Goal: Information Seeking & Learning: Learn about a topic

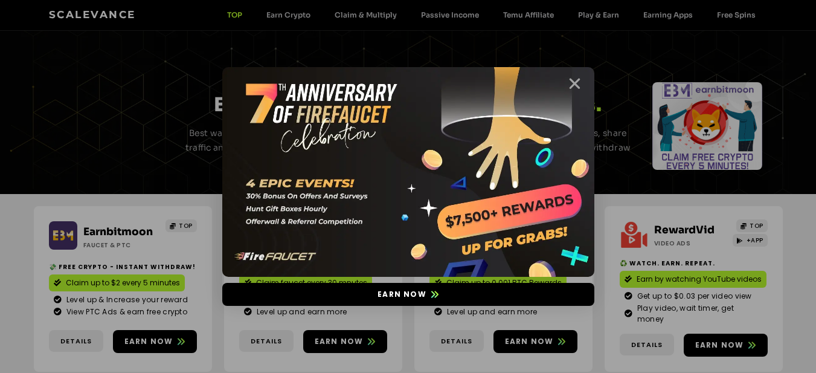
click at [579, 83] on icon "Close" at bounding box center [574, 83] width 15 height 15
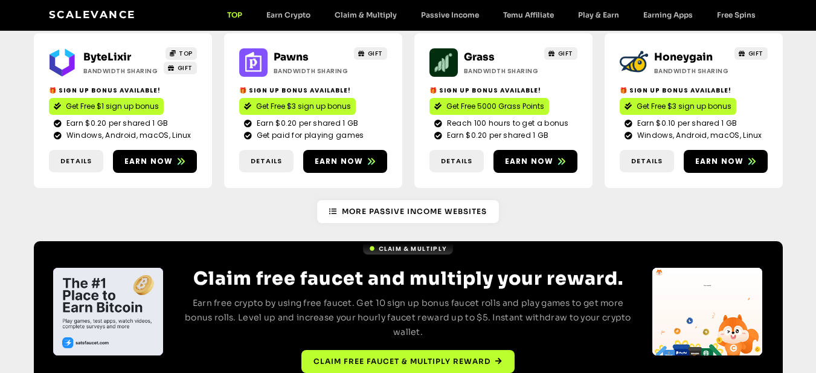
scroll to position [1521, 0]
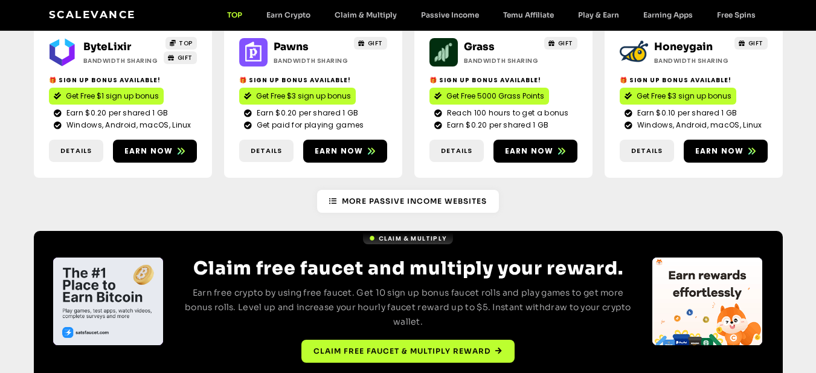
click at [130, 257] on div "4 / 4" at bounding box center [108, 301] width 110 height 88
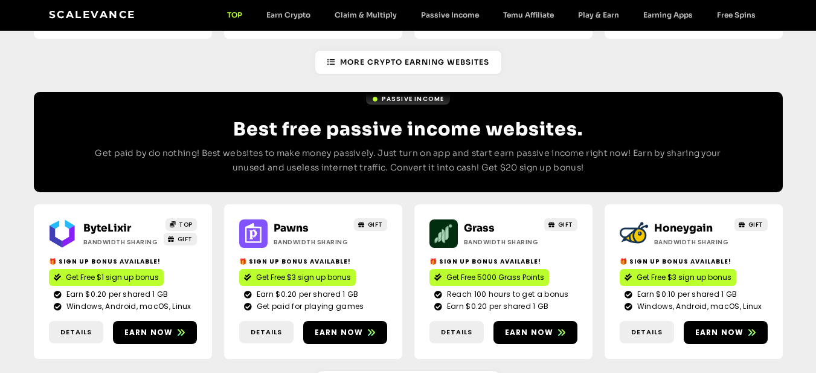
scroll to position [977, 0]
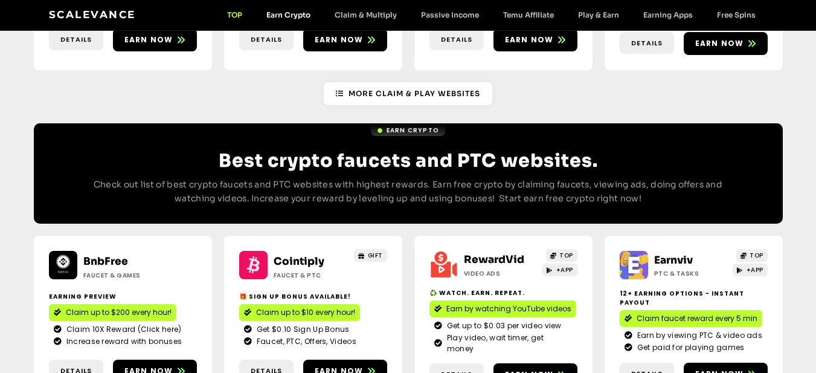
click at [276, 15] on link "Earn Crypto" at bounding box center [288, 14] width 68 height 9
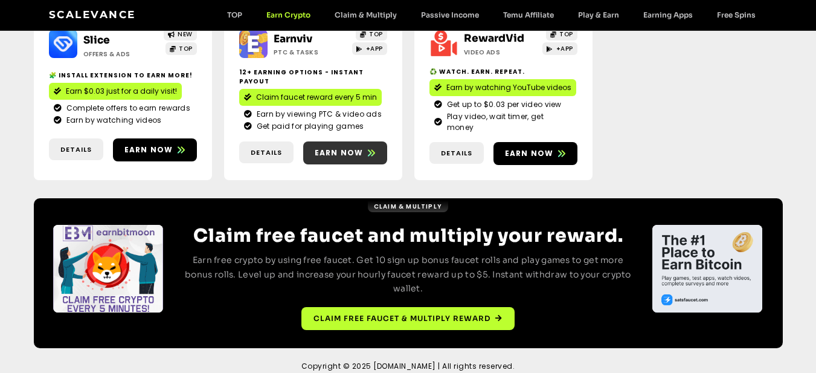
scroll to position [152, 0]
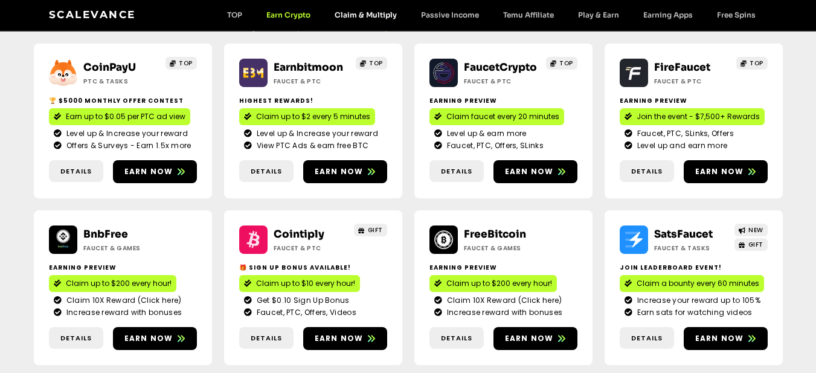
click at [365, 13] on link "Claim & Multiply" at bounding box center [366, 14] width 86 height 9
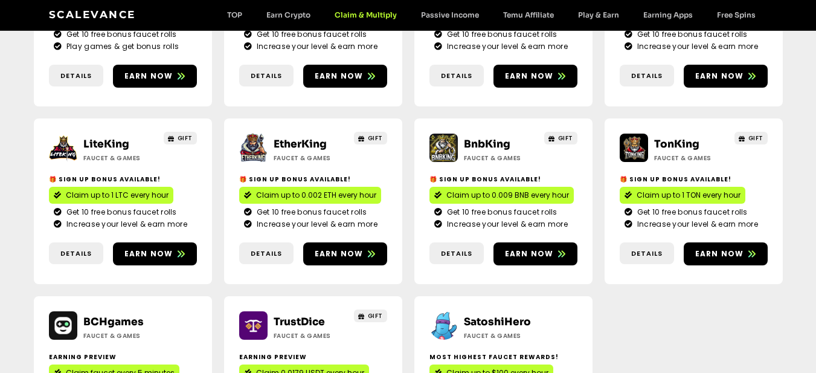
scroll to position [665, 0]
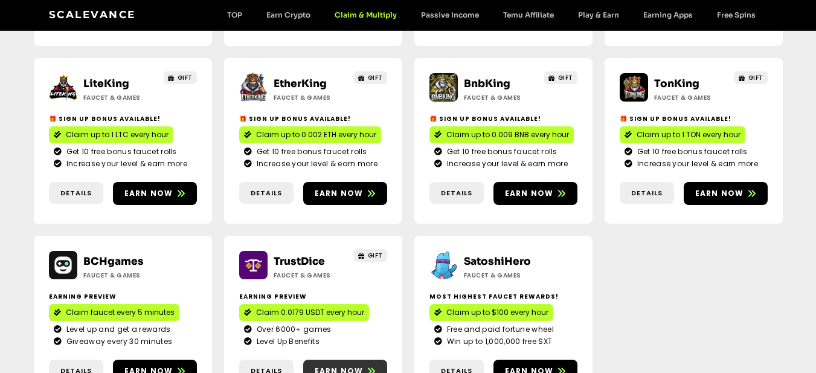
click at [335, 366] on span "Earn now" at bounding box center [339, 371] width 49 height 11
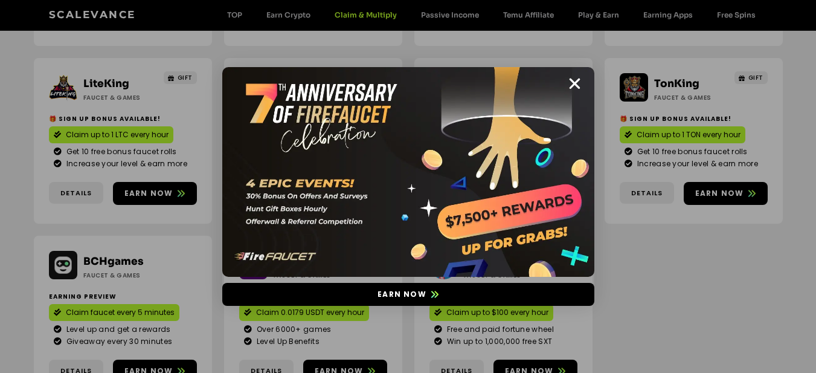
click at [162, 155] on div "Earn now" at bounding box center [408, 186] width 816 height 373
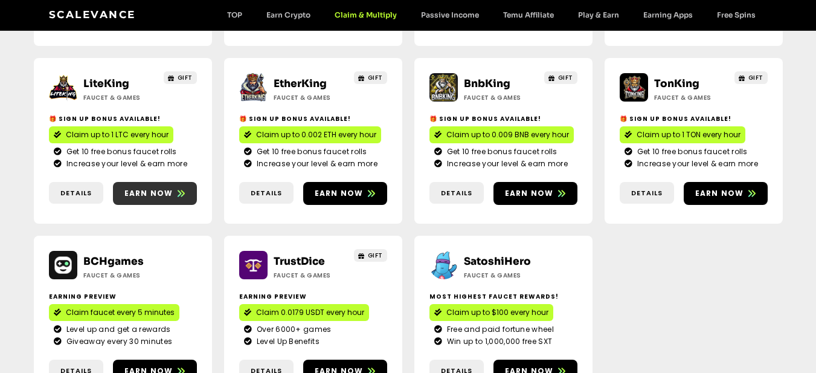
click at [161, 188] on span "Earn now" at bounding box center [148, 193] width 49 height 11
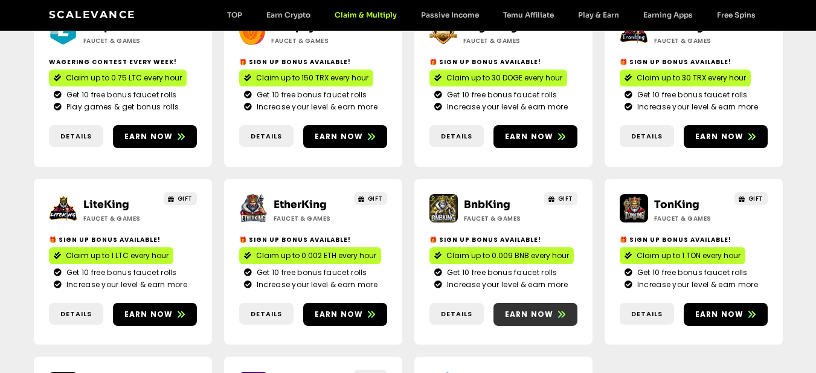
click at [539, 309] on span "Earn now" at bounding box center [529, 314] width 49 height 11
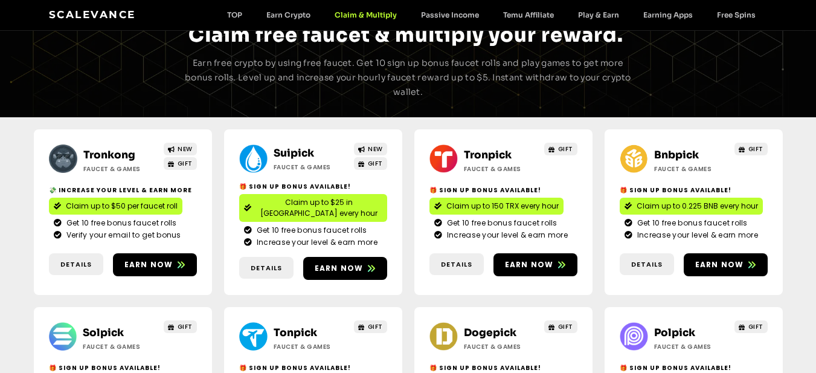
scroll to position [0, 0]
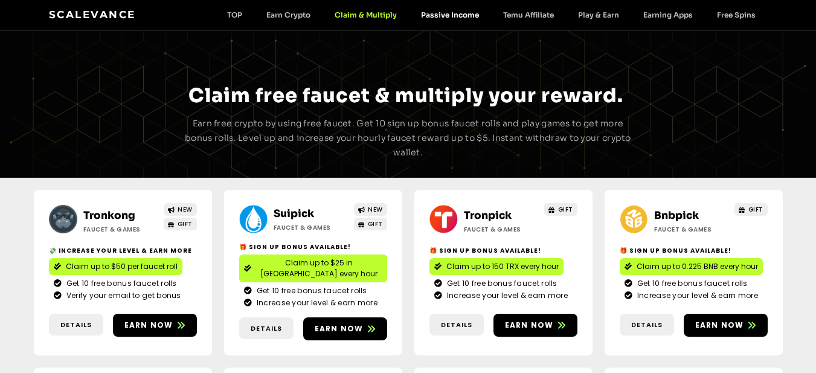
click at [445, 19] on link "Passive Income" at bounding box center [450, 14] width 82 height 9
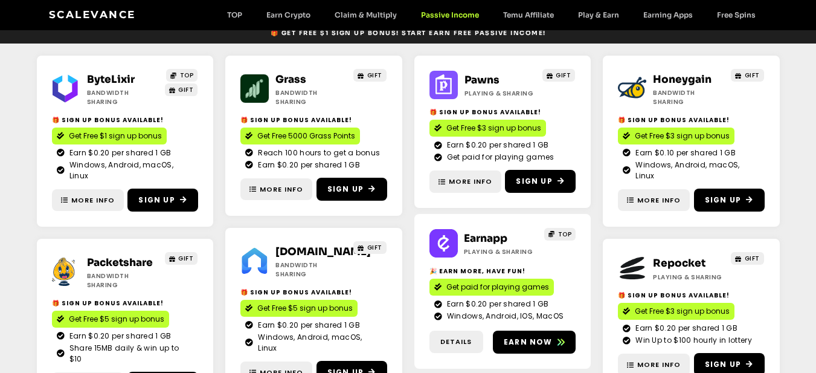
scroll to position [121, 0]
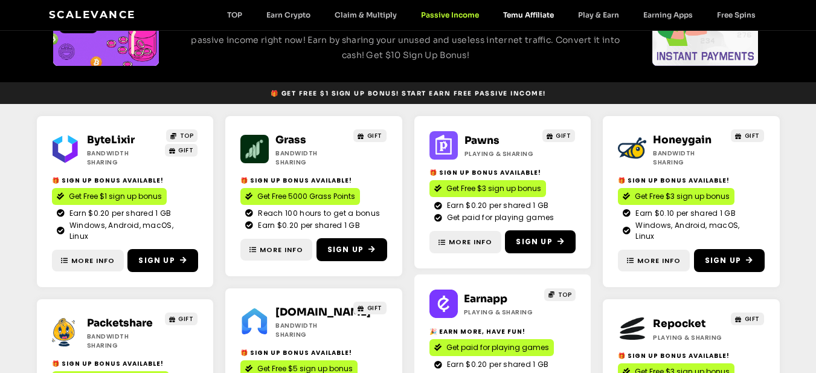
click at [518, 16] on link "Temu Affiliate" at bounding box center [528, 14] width 75 height 9
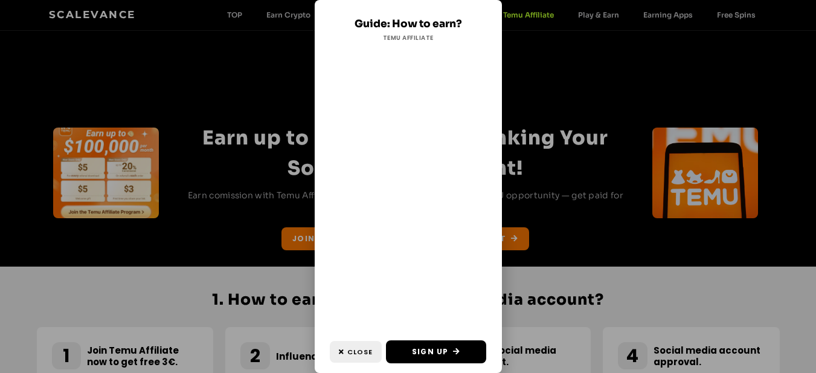
scroll to position [60, 0]
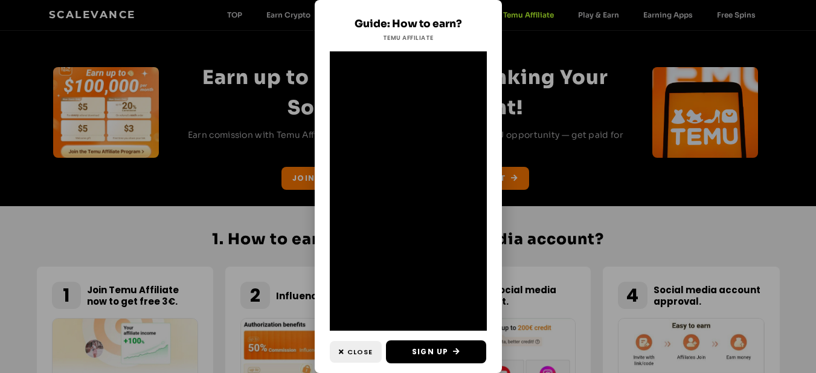
click at [517, 23] on div "Guide: How to earn? Temu Affiliate Close Sign Up" at bounding box center [408, 186] width 816 height 373
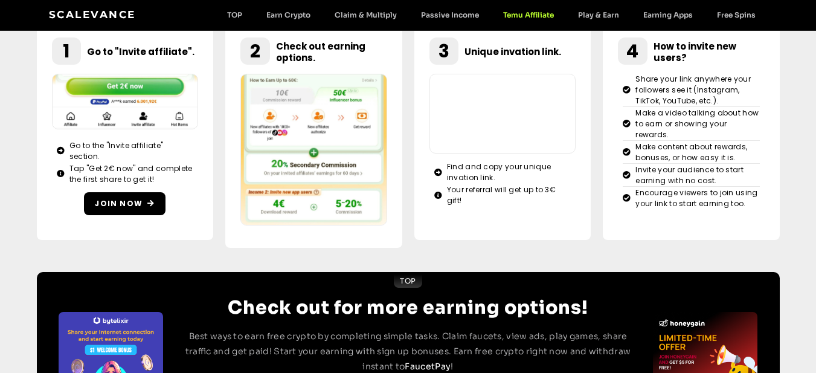
scroll to position [701, 0]
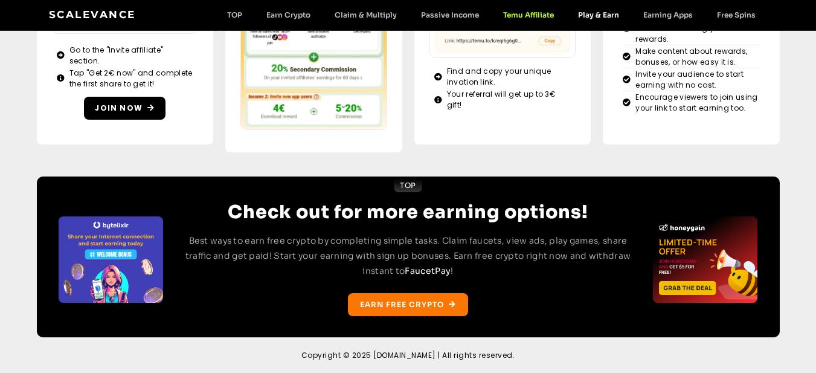
click at [610, 14] on link "Play & Earn" at bounding box center [598, 14] width 65 height 9
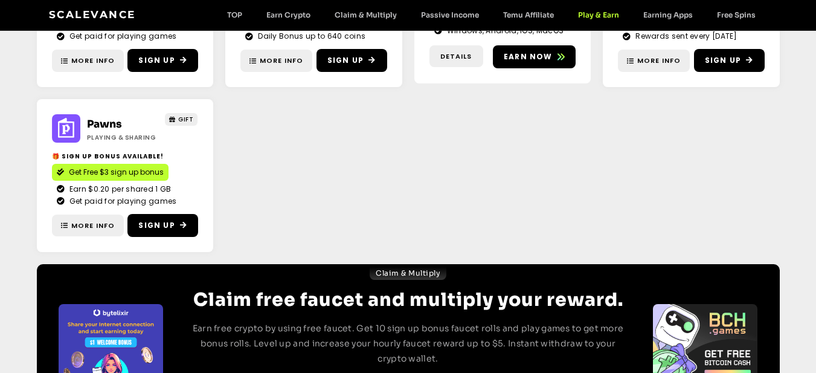
scroll to position [392, 0]
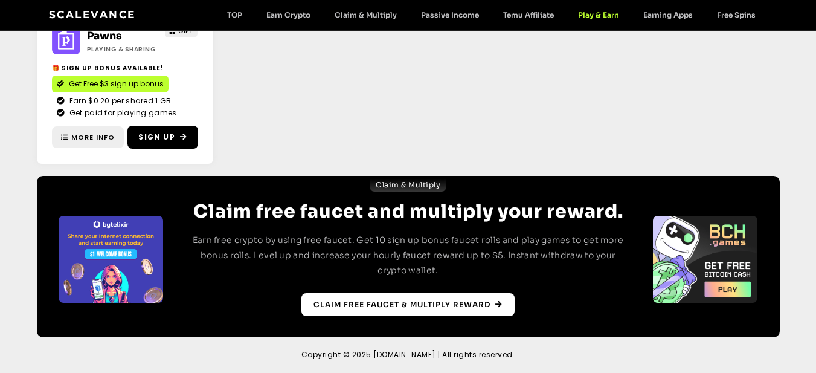
click at [399, 302] on span "Claim free faucet & multiply reward" at bounding box center [402, 304] width 177 height 11
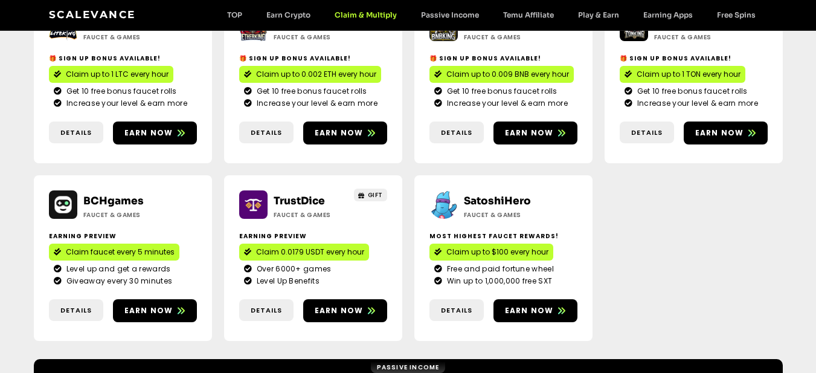
scroll to position [842, 0]
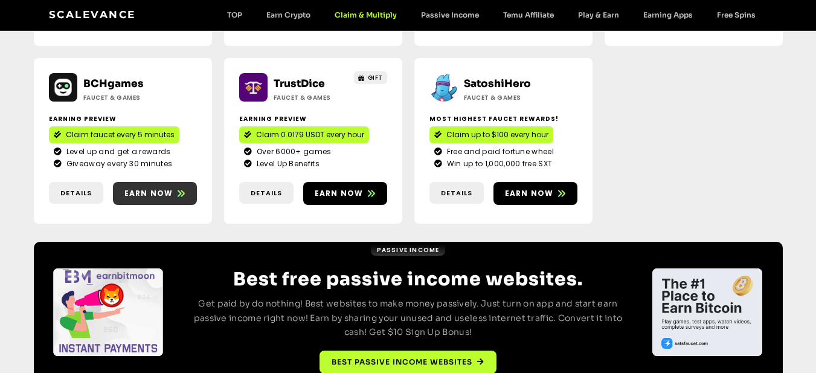
click at [161, 188] on span "Earn now" at bounding box center [148, 193] width 49 height 11
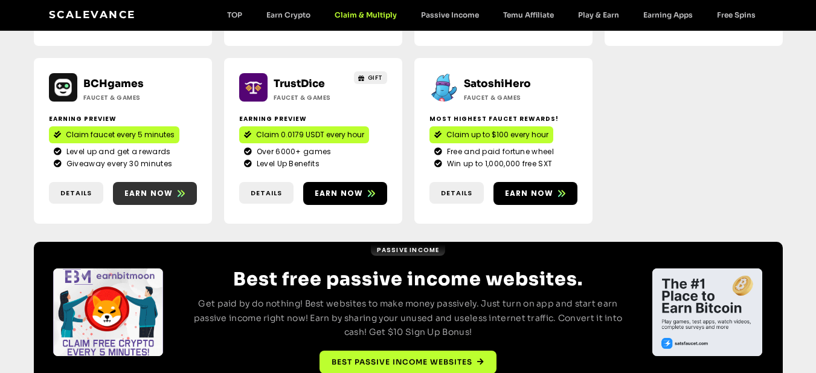
click at [165, 188] on span "Earn now" at bounding box center [148, 193] width 49 height 11
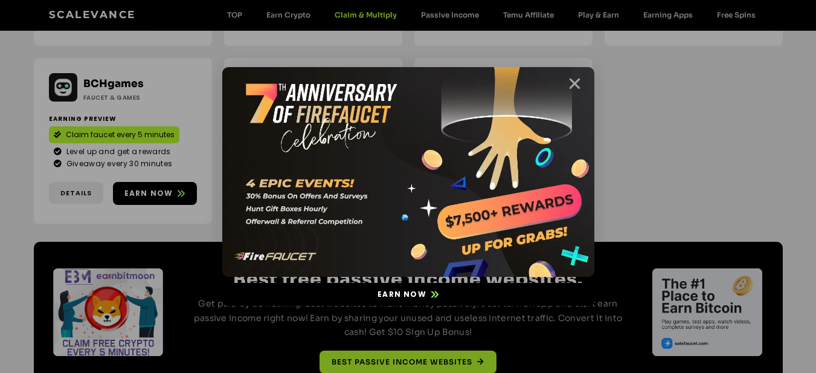
click at [570, 86] on icon "Close" at bounding box center [574, 83] width 15 height 15
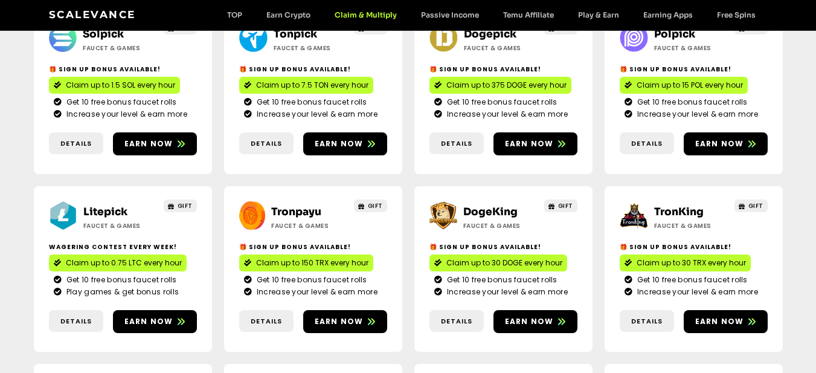
scroll to position [299, 0]
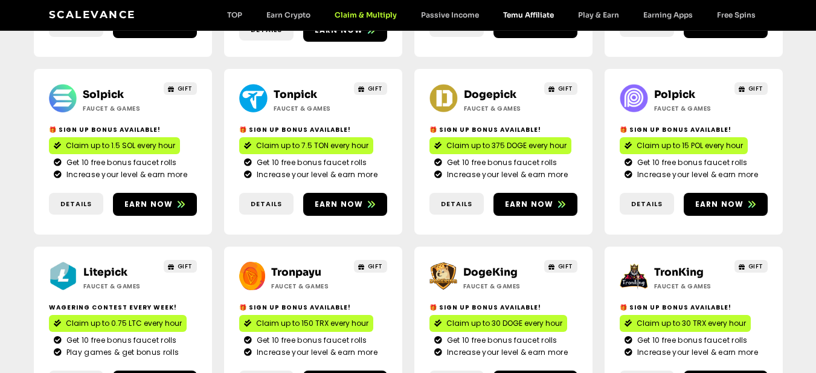
click at [539, 19] on link "Temu Affiliate" at bounding box center [528, 14] width 75 height 9
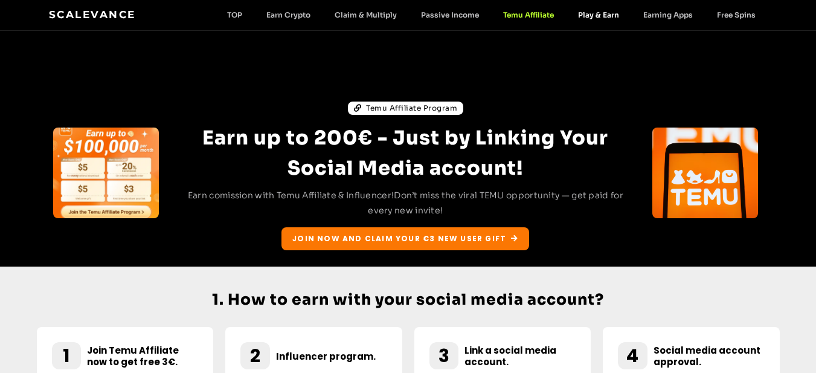
click at [606, 17] on link "Play & Earn" at bounding box center [598, 14] width 65 height 9
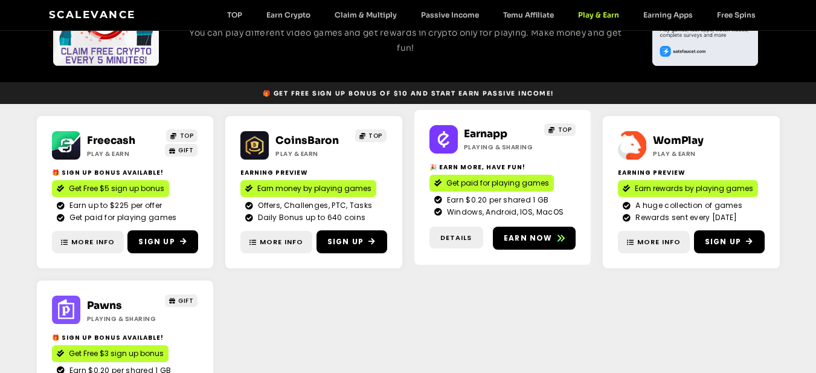
scroll to position [60, 0]
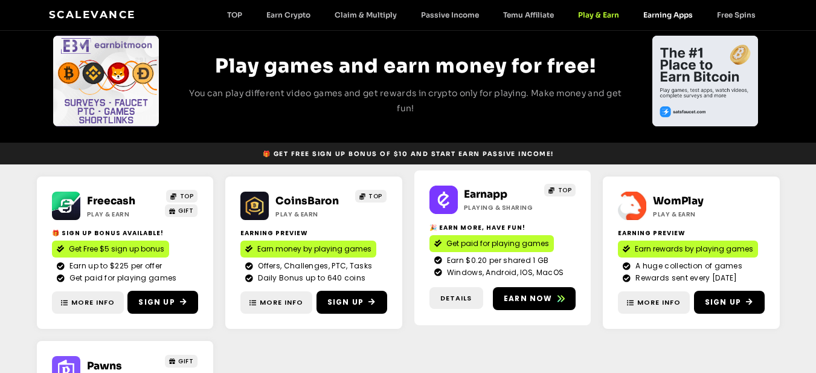
click at [663, 11] on link "Earning Apps" at bounding box center [668, 14] width 74 height 9
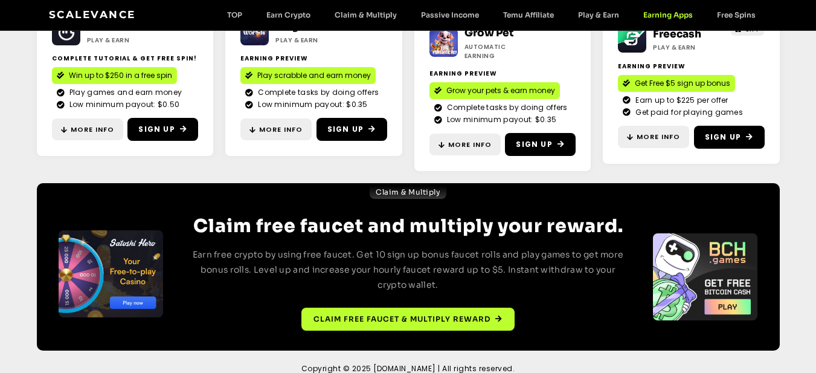
scroll to position [341, 0]
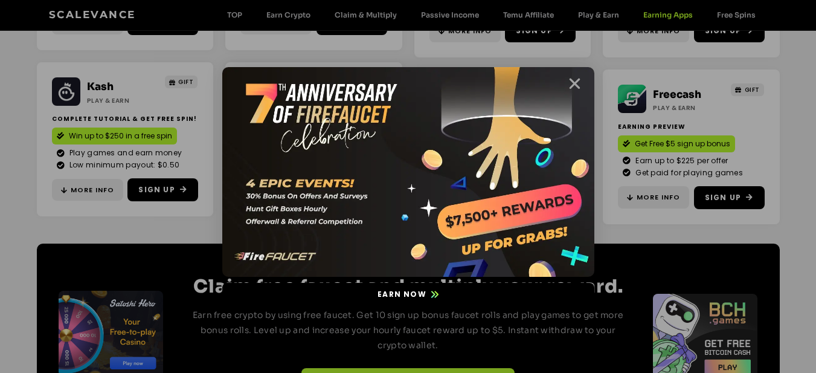
click at [577, 80] on icon "Close" at bounding box center [574, 83] width 15 height 15
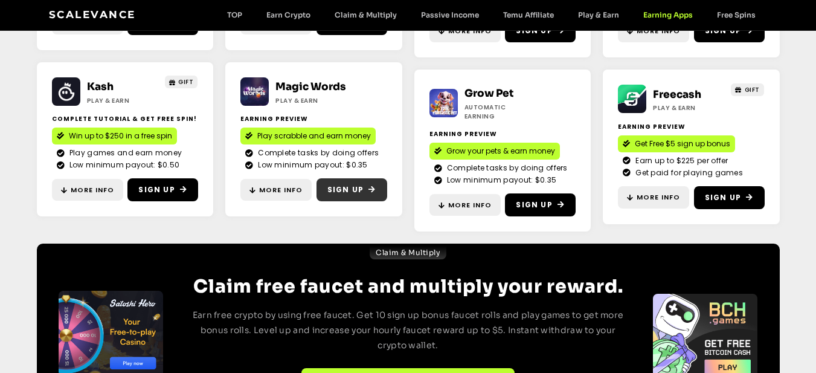
click at [359, 189] on span "Sign Up" at bounding box center [346, 189] width 36 height 11
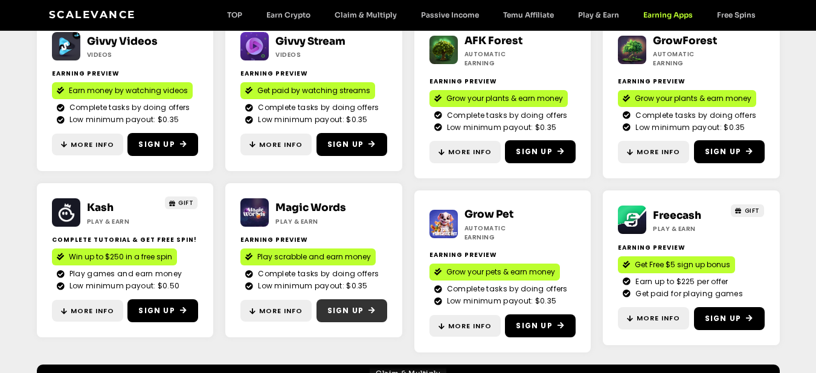
scroll to position [160, 0]
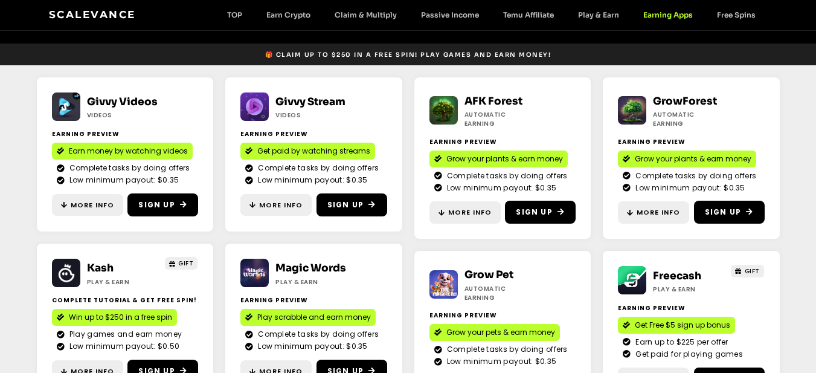
click at [497, 105] on link "AFK Forest" at bounding box center [494, 101] width 58 height 13
